Goal: Navigation & Orientation: Go to known website

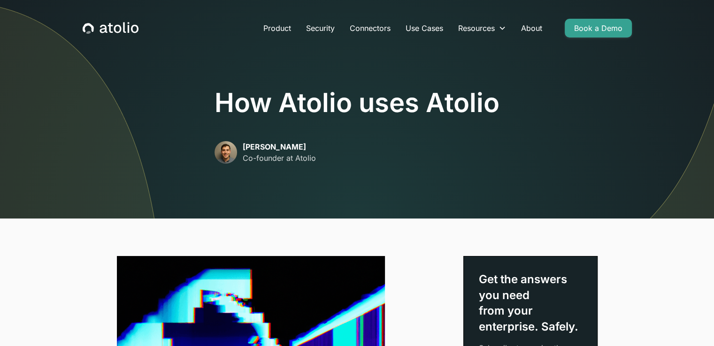
click at [93, 27] on icon "home" at bounding box center [87, 27] width 11 height 9
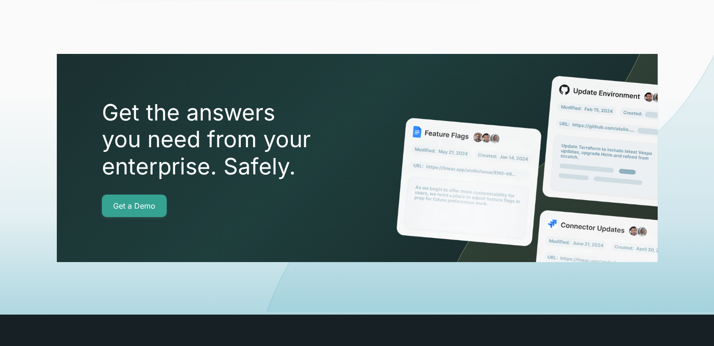
scroll to position [3387, 0]
